Goal: Information Seeking & Learning: Find specific fact

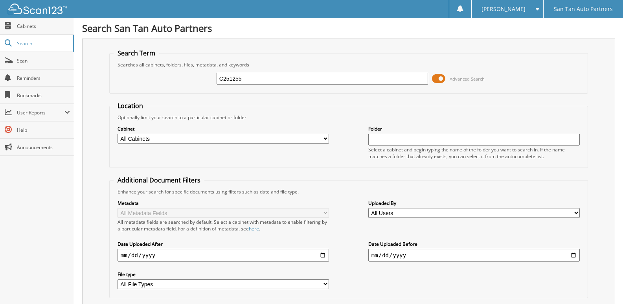
type input "C251255"
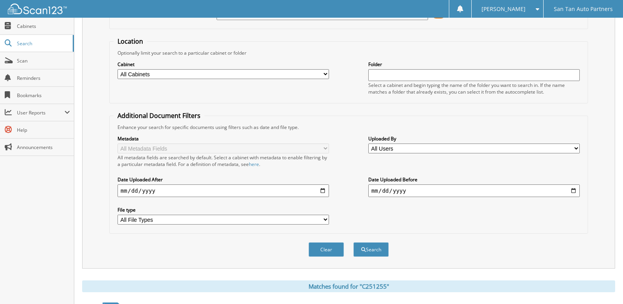
scroll to position [136, 0]
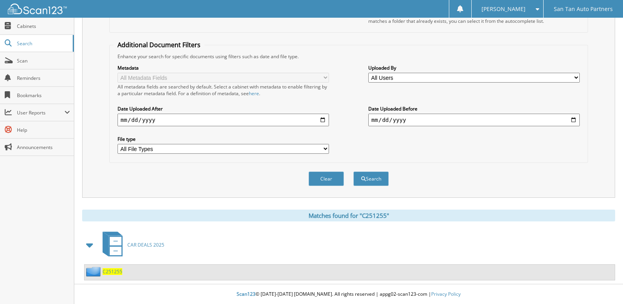
click at [109, 272] on span "C251255" at bounding box center [113, 271] width 20 height 7
